Goal: Communication & Community: Share content

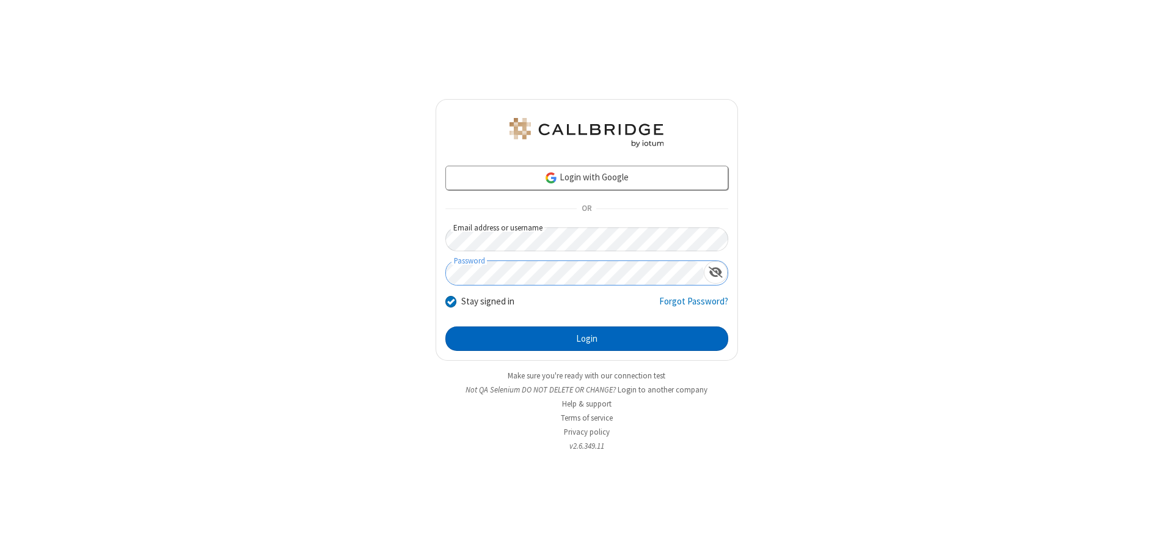
click at [586, 338] on button "Login" at bounding box center [586, 338] width 283 height 24
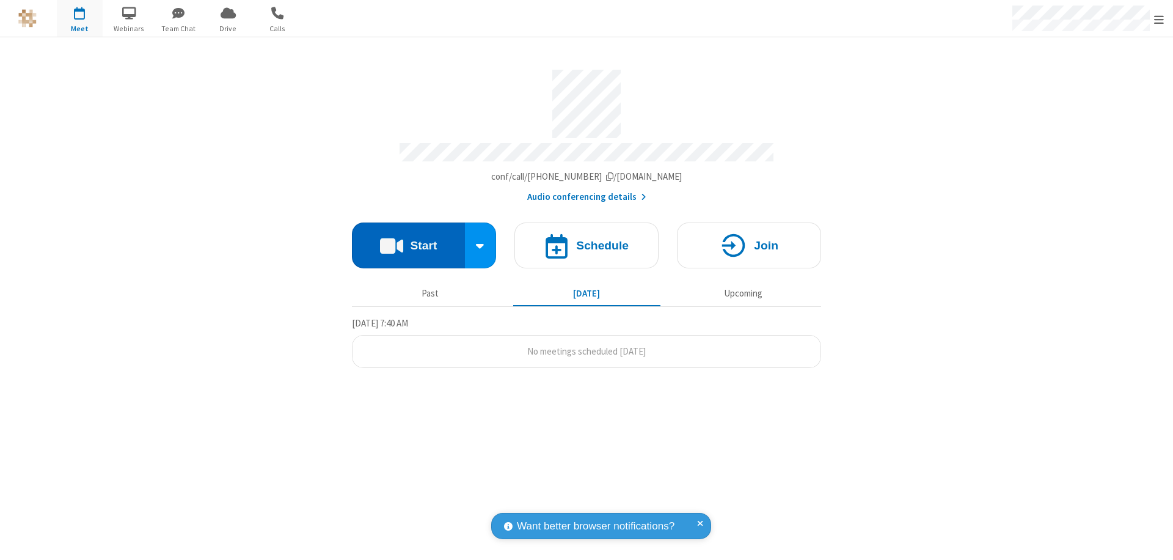
click at [408, 239] on button "Start" at bounding box center [408, 245] width 113 height 46
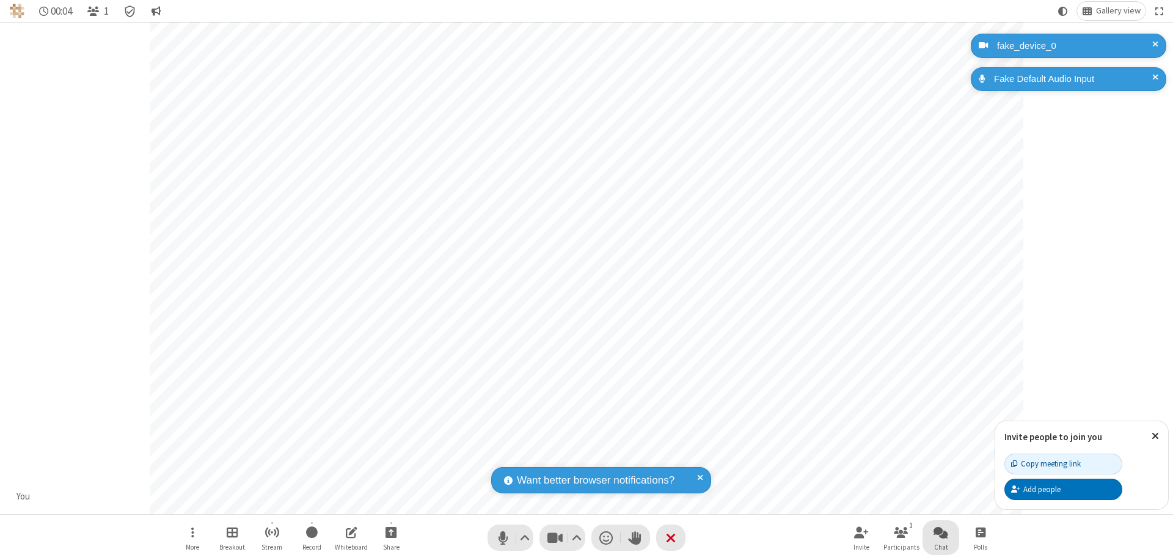
click at [941, 531] on span "Open chat" at bounding box center [940, 531] width 15 height 15
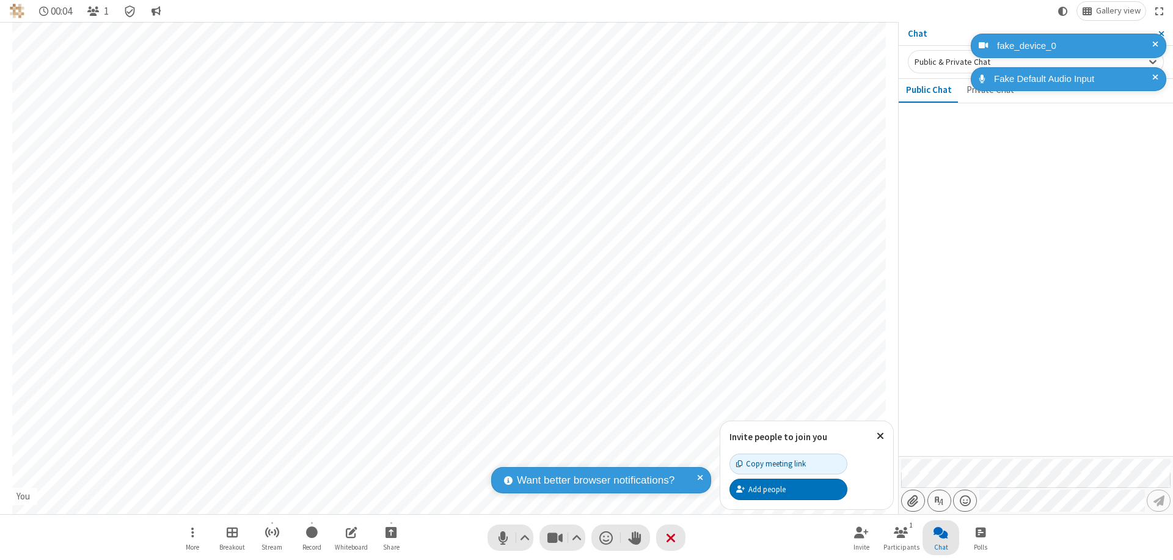
type input "C:\fakepath\doc_test.docx"
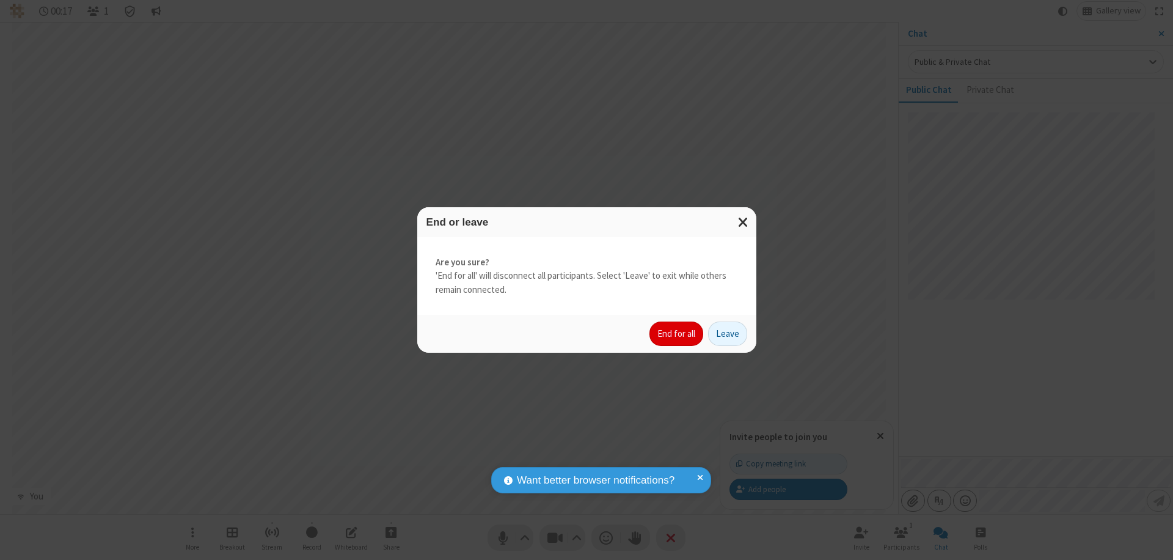
click at [677, 334] on button "End for all" at bounding box center [676, 333] width 54 height 24
